Goal: Task Accomplishment & Management: Complete application form

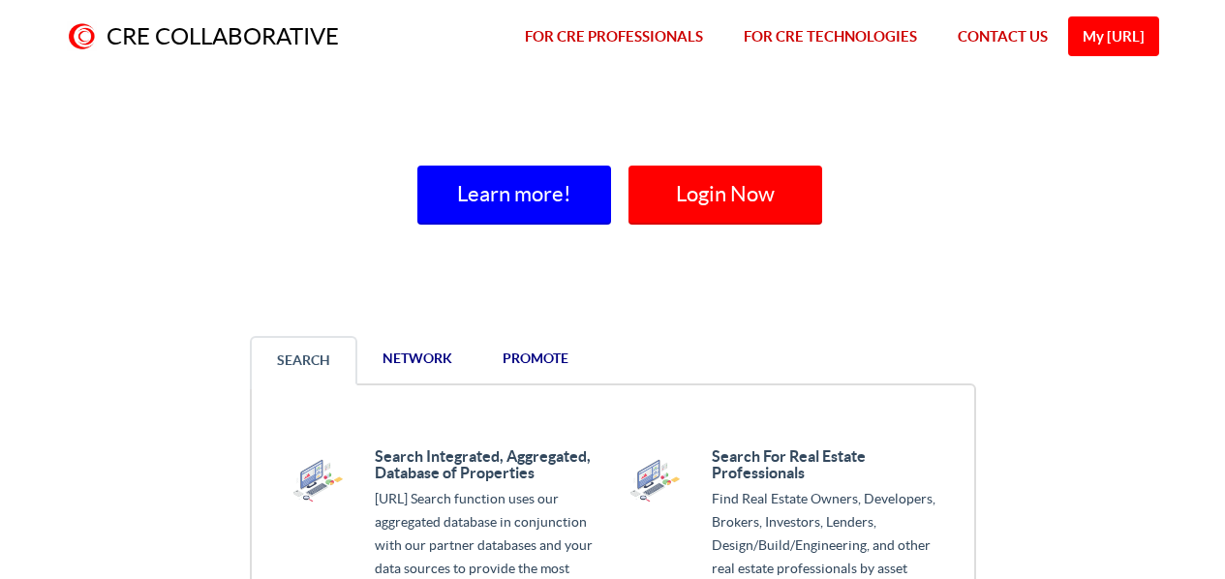
scroll to position [1490, 0]
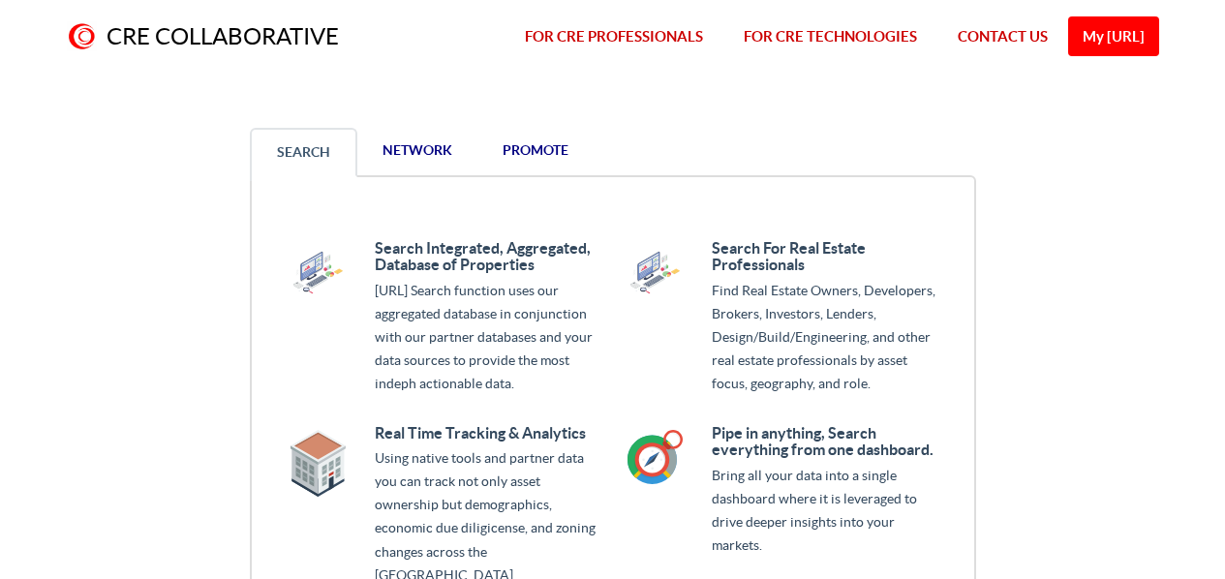
click at [542, 146] on span "promote" at bounding box center [536, 149] width 66 height 15
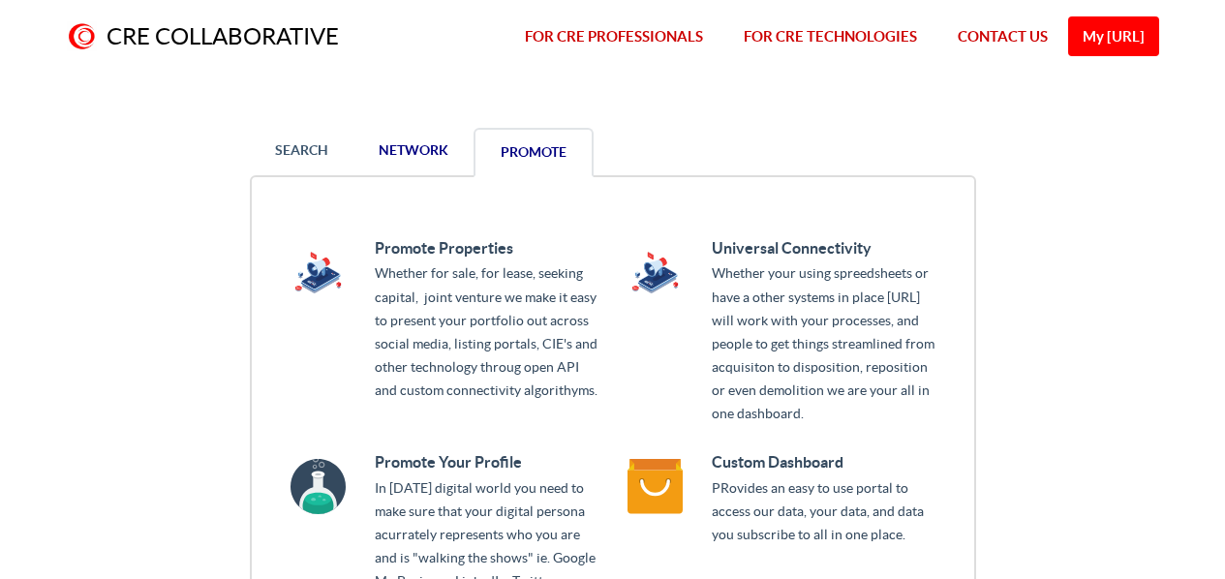
click at [408, 143] on span "network" at bounding box center [414, 149] width 70 height 15
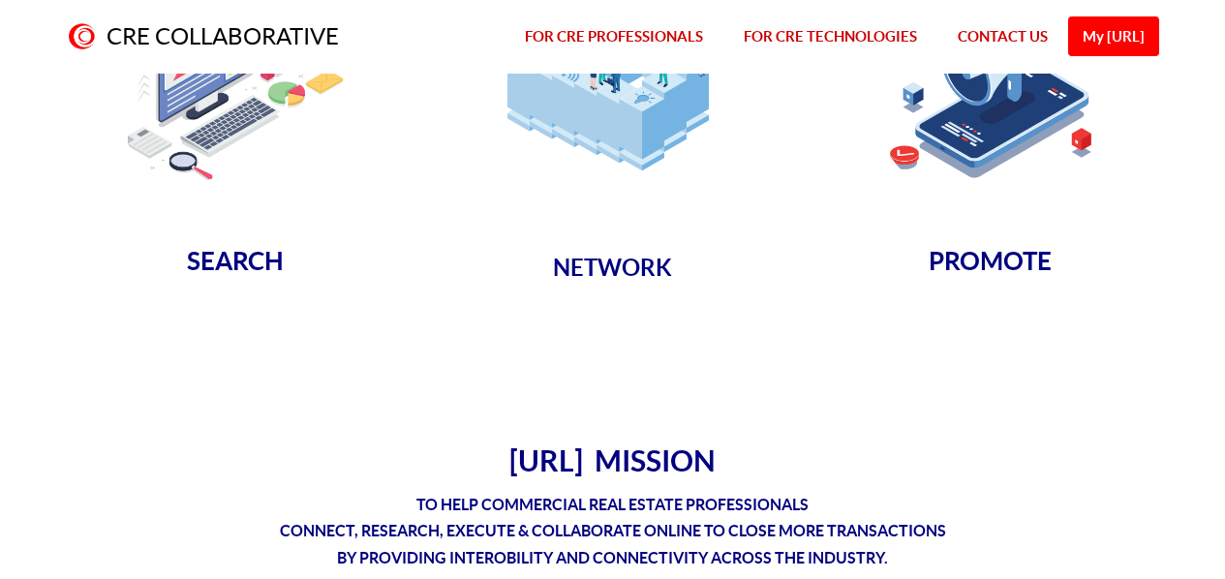
scroll to position [0, 0]
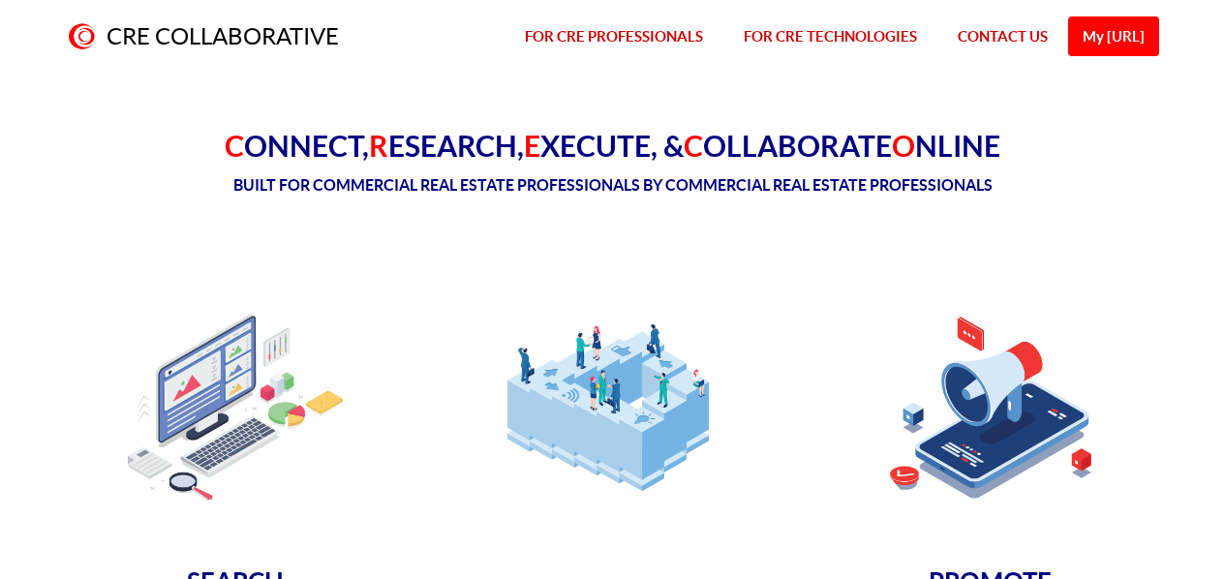
click at [801, 33] on link "FOR CRE TECHNOLOGIES" at bounding box center [831, 37] width 214 height 74
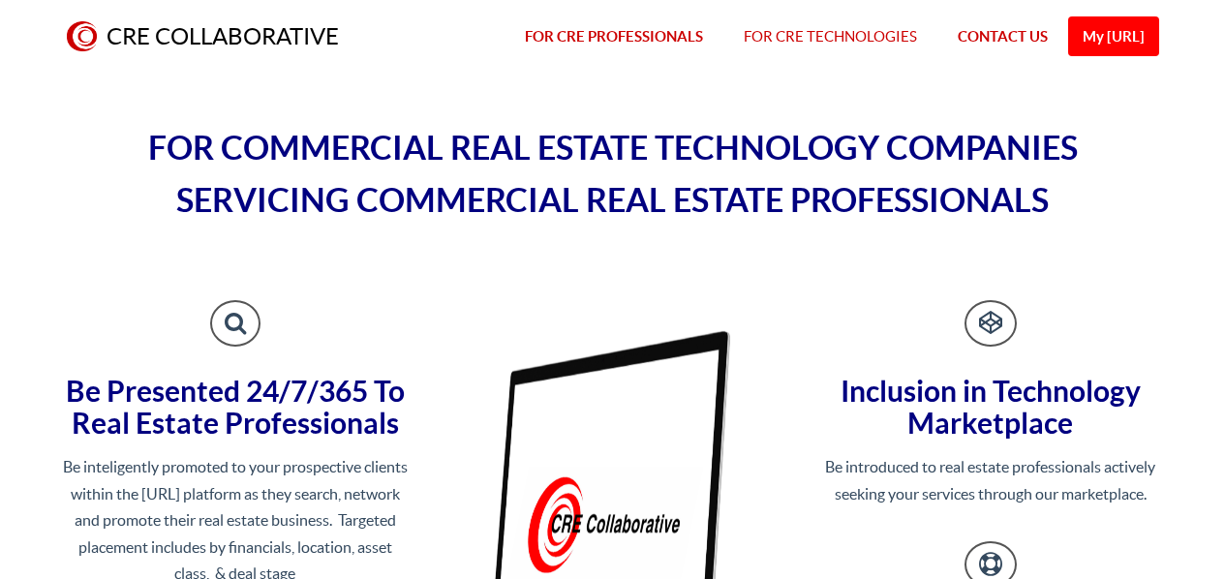
click at [214, 33] on link "CRE COLLABORATIVE" at bounding box center [202, 37] width 313 height 74
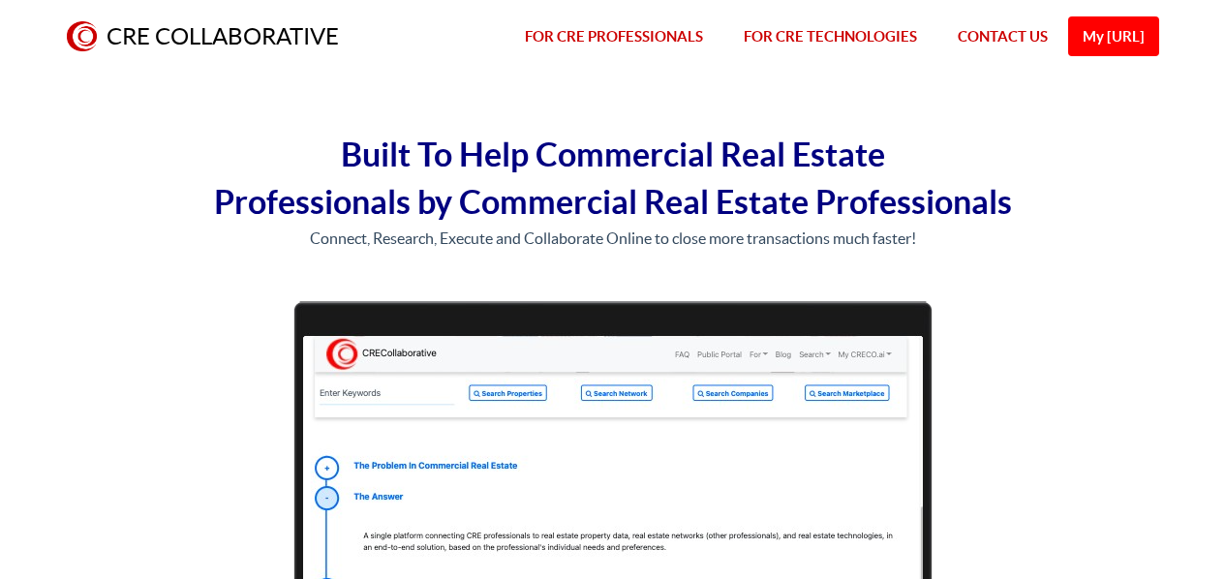
click at [1100, 39] on link "My [URL]" at bounding box center [1114, 36] width 91 height 40
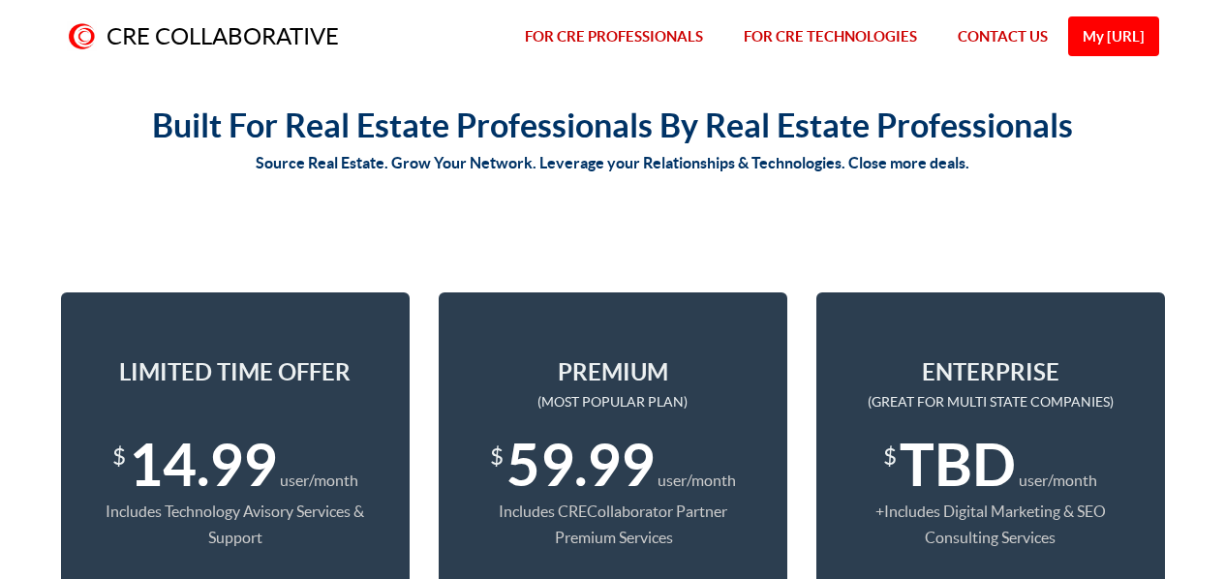
click at [272, 21] on link "CRE COLLABORATIVE" at bounding box center [202, 37] width 313 height 74
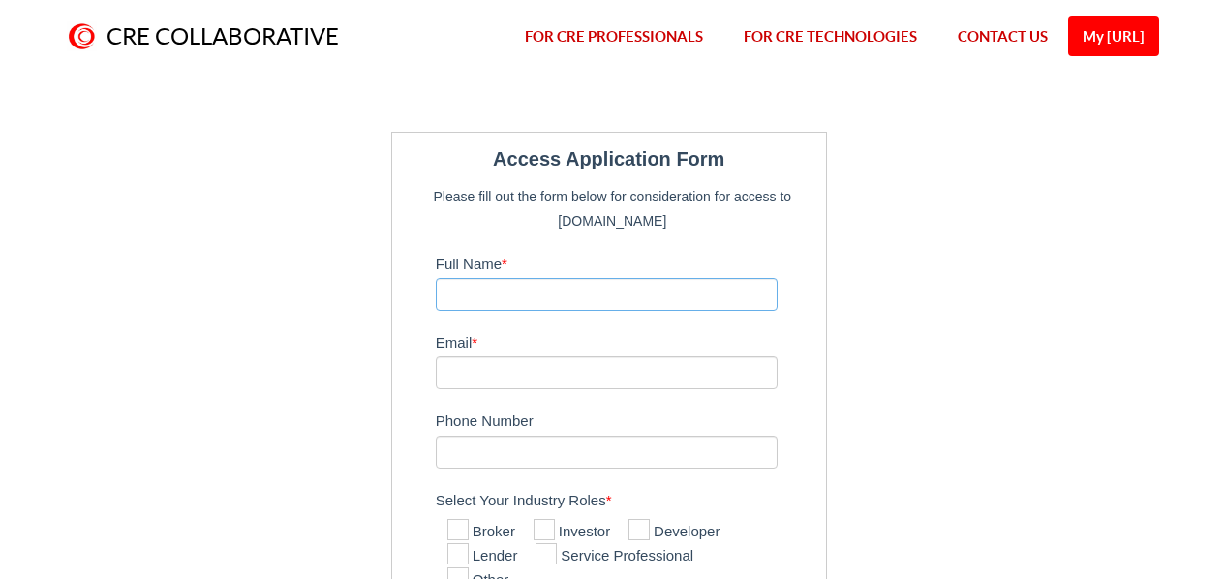
click at [473, 294] on input "Full Name *" at bounding box center [607, 294] width 343 height 33
type input "[PERSON_NAME]"
click at [582, 380] on input "Email *" at bounding box center [607, 372] width 343 height 33
type input "[EMAIL_ADDRESS][DOMAIN_NAME]"
click at [584, 455] on input "Phone Number" at bounding box center [607, 452] width 343 height 33
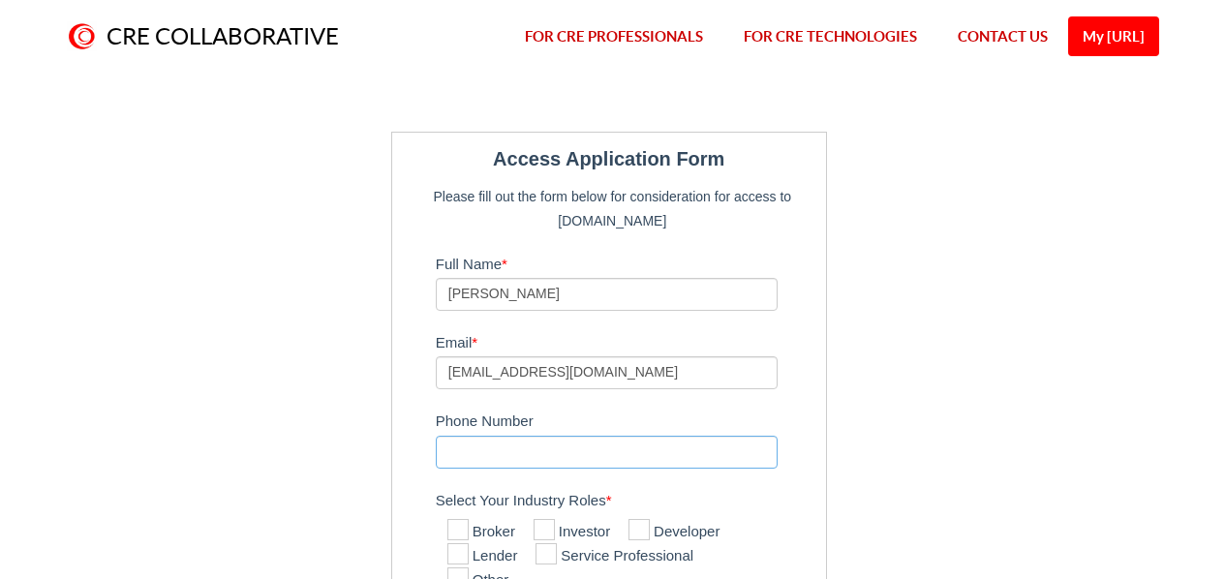
type input "2038563772"
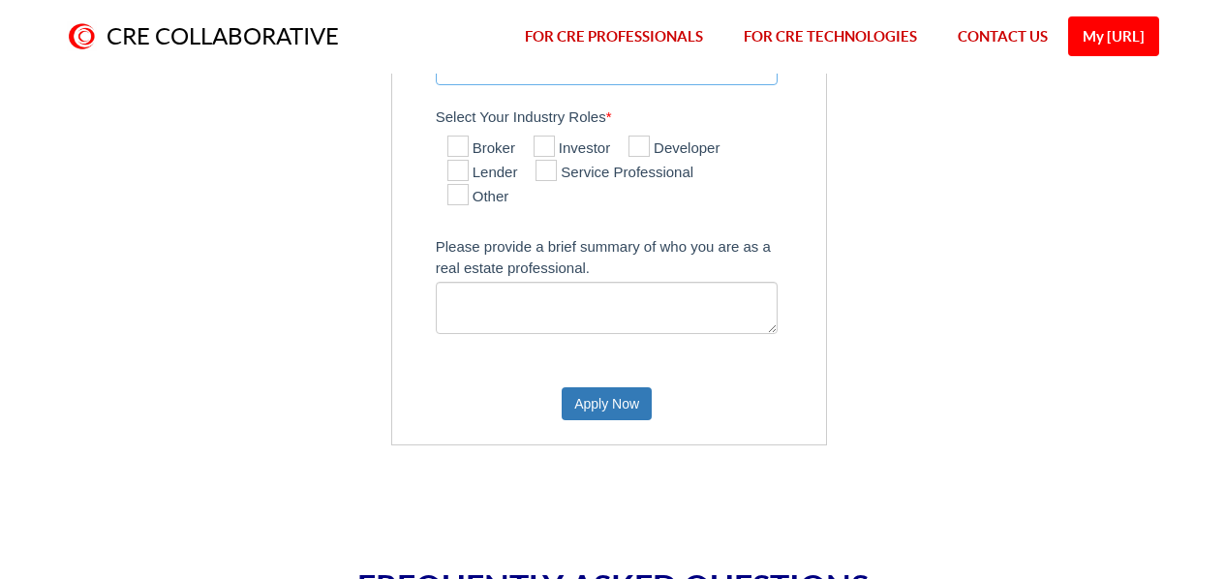
scroll to position [356, 0]
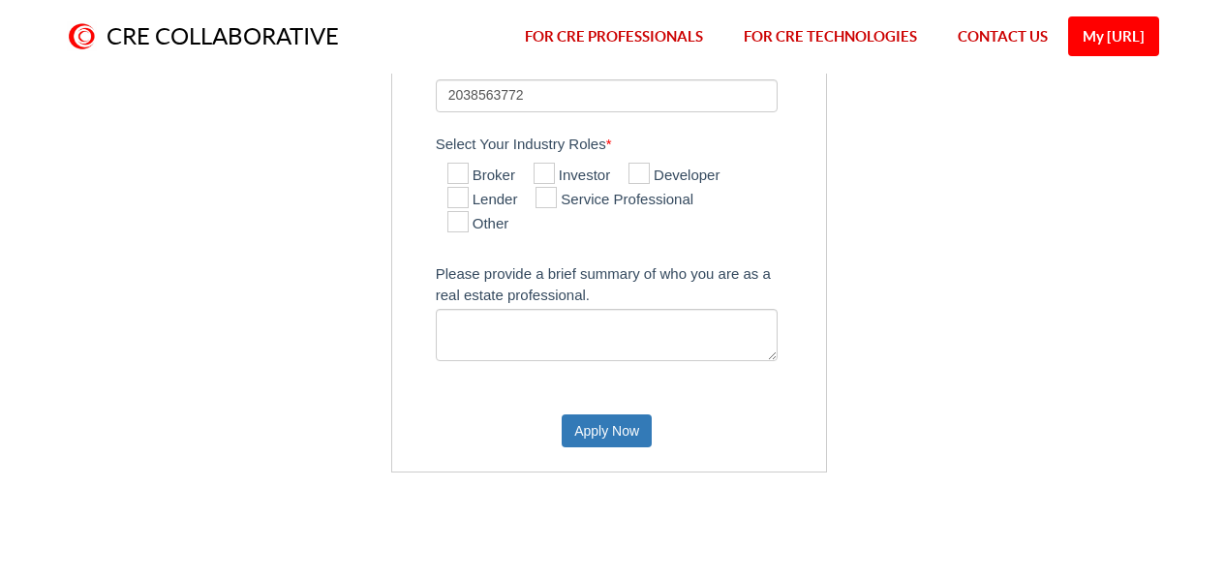
click at [459, 173] on icon at bounding box center [458, 173] width 21 height 21
click at [459, 173] on input "Broker" at bounding box center [454, 175] width 13 height 13
checkbox input "true"
click at [494, 317] on textarea "Please provide a brief summary of who you are as a real estate professional." at bounding box center [607, 335] width 343 height 52
type textarea "buyer/seller/agent"
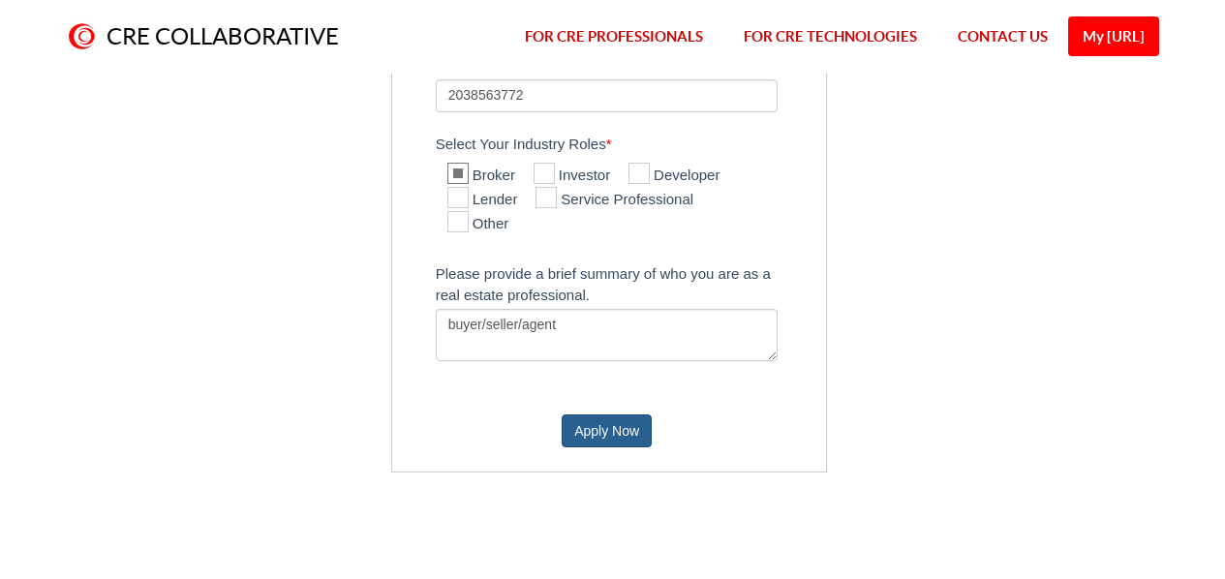
click at [601, 421] on button "Apply Now" at bounding box center [607, 431] width 90 height 33
